Goal: Task Accomplishment & Management: Manage account settings

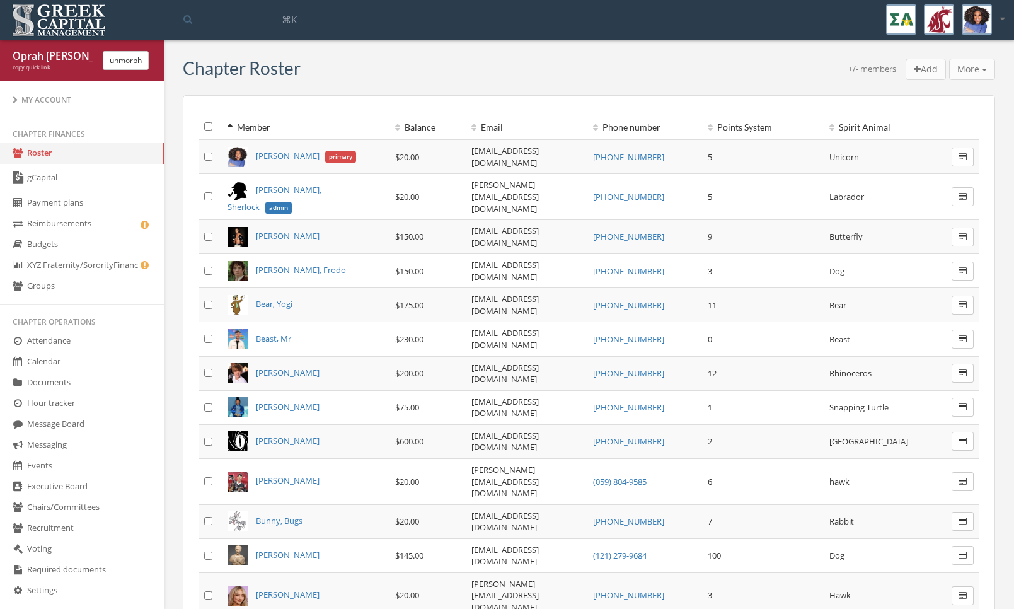
click at [66, 176] on link "gCapital" at bounding box center [82, 178] width 164 height 29
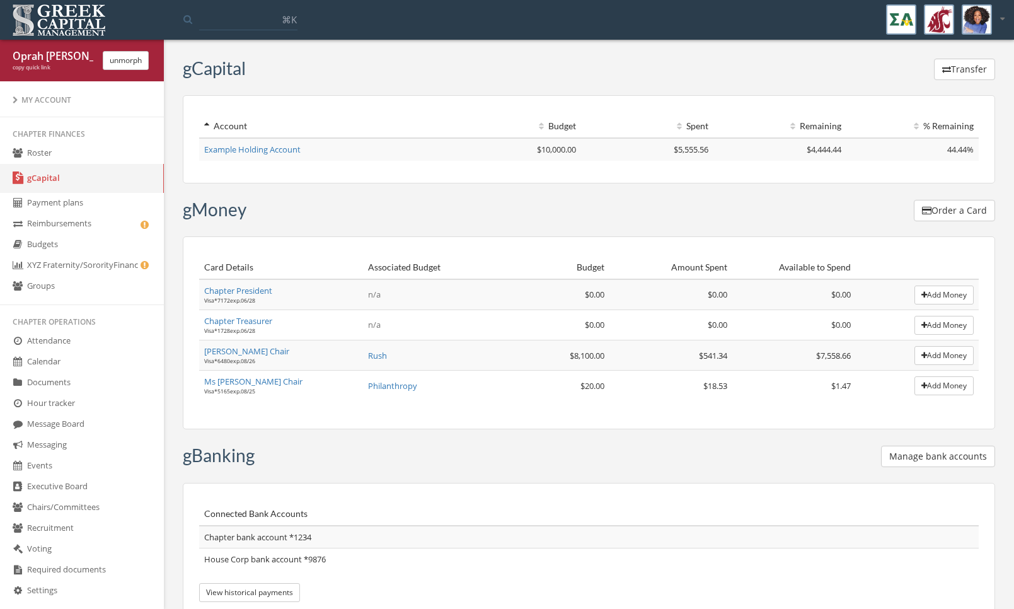
click at [934, 449] on button "Manage bank accounts" at bounding box center [938, 456] width 114 height 21
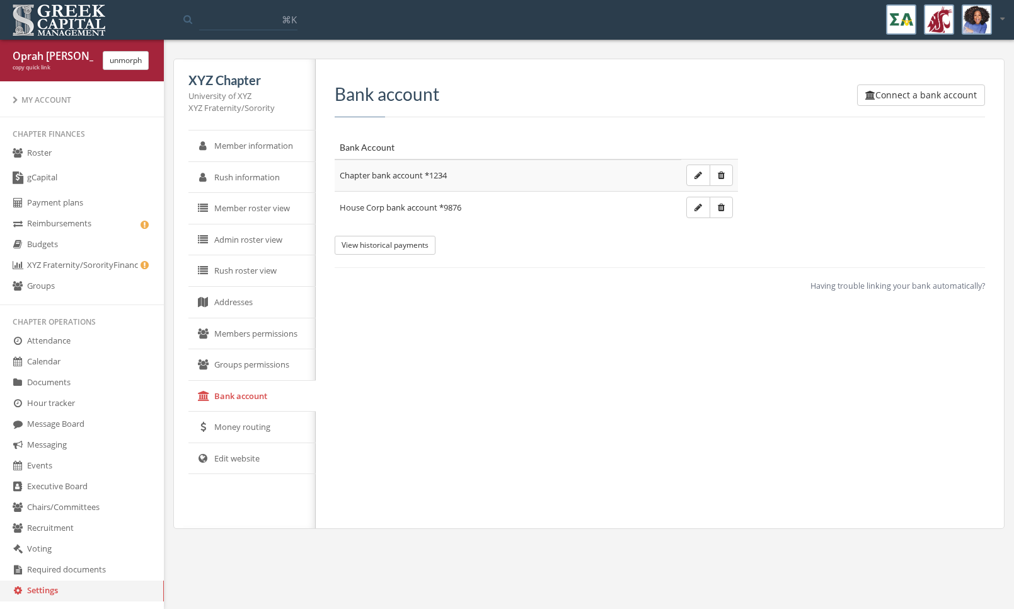
click at [919, 287] on span "Having trouble linking your bank automatically?" at bounding box center [897, 285] width 175 height 11
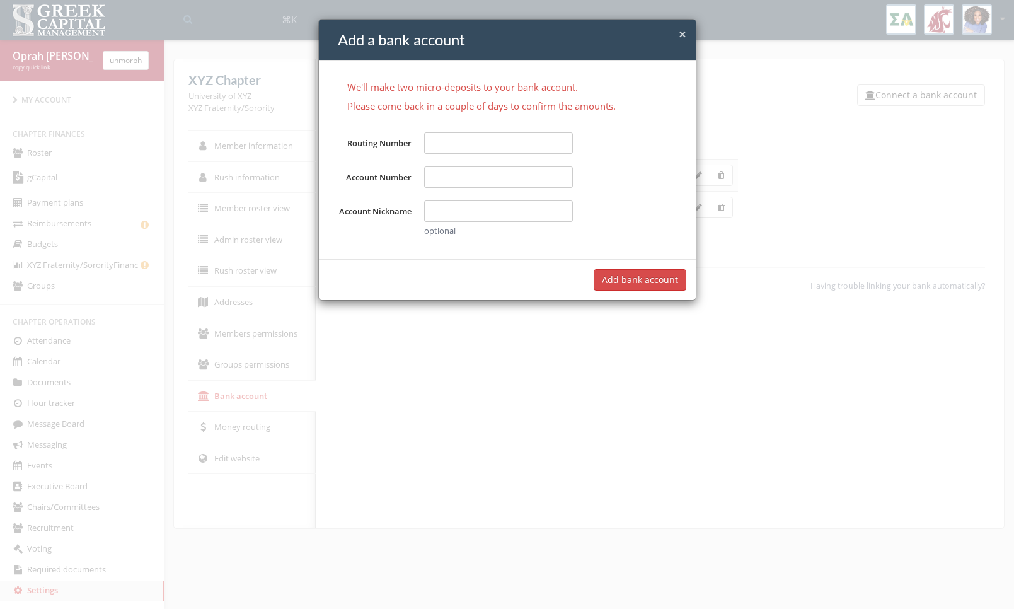
click at [265, 18] on div "× Close Add a bank account We'll make two micro-deposits to your bank account. …" at bounding box center [507, 304] width 1014 height 609
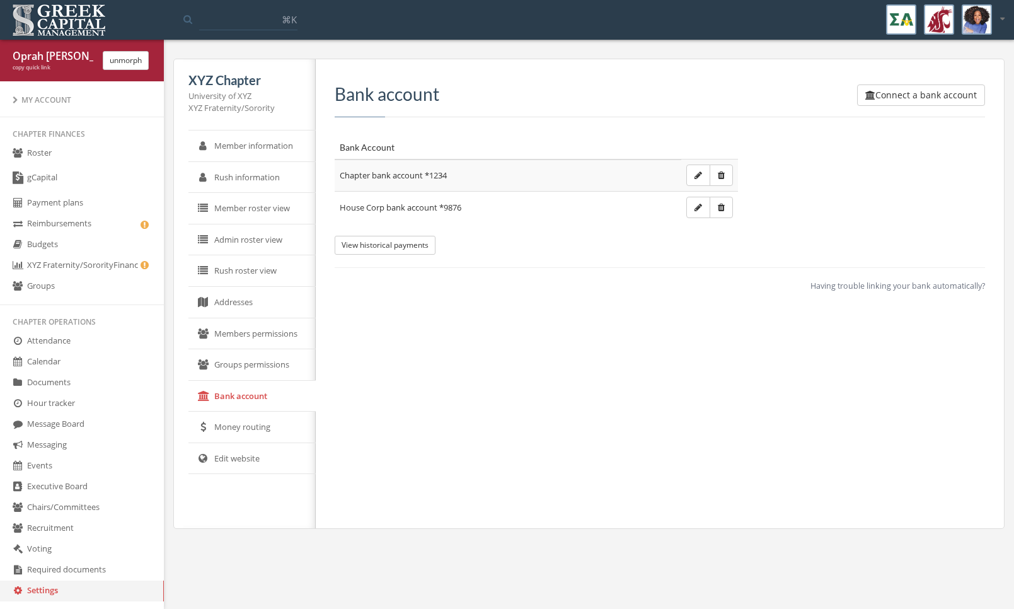
click at [135, 55] on button "unmorph" at bounding box center [126, 60] width 46 height 19
